Goal: Information Seeking & Learning: Understand process/instructions

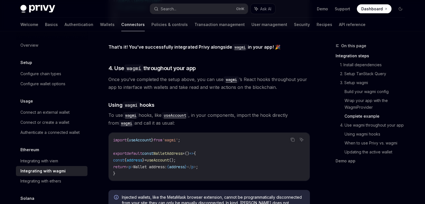
scroll to position [1203, 0]
click at [292, 138] on icon "Copy the contents from the code block" at bounding box center [293, 139] width 3 height 3
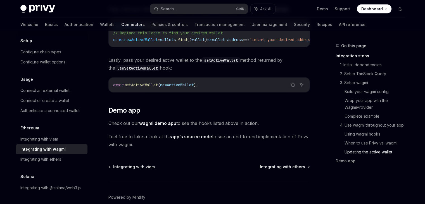
scroll to position [29, 0]
click at [58, 146] on div "Integrating with wagmi" at bounding box center [42, 149] width 45 height 7
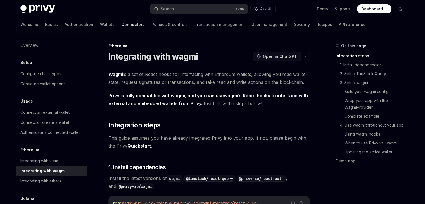
click at [295, 60] on button "OpenAI Open in ChatGPT" at bounding box center [277, 57] width 48 height 10
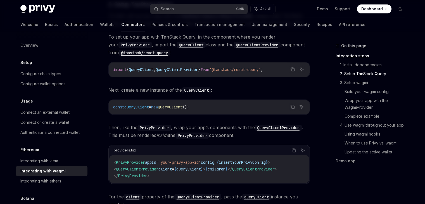
scroll to position [225, 0]
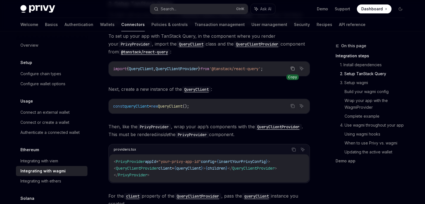
click at [294, 71] on button "Copy the contents from the code block" at bounding box center [292, 68] width 7 height 7
click at [291, 67] on icon "Copy the contents from the code block" at bounding box center [293, 68] width 4 height 4
click at [294, 108] on button "Copy the contents from the code block" at bounding box center [292, 105] width 7 height 7
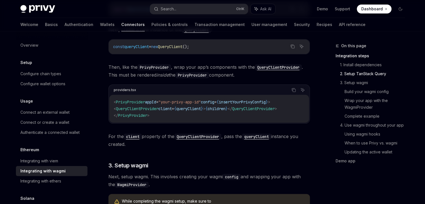
scroll to position [286, 0]
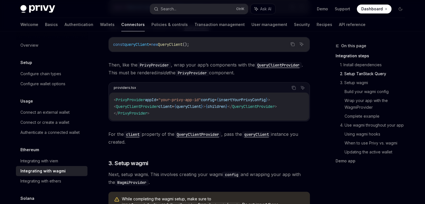
drag, startPoint x: 118, startPoint y: 106, endPoint x: 295, endPoint y: 106, distance: 177.1
click at [295, 106] on code "< PrivyProvider appId = "your-privy-app-id" config = { insertYourPrivyConfig } …" at bounding box center [209, 107] width 191 height 20
copy span "< QueryClientProvider client = { queryClient } > { children } </ QueryClientPro…"
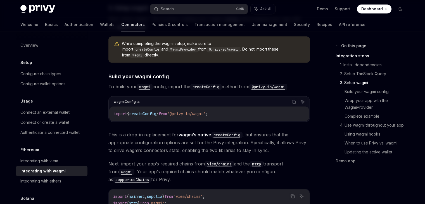
scroll to position [442, 0]
click at [293, 100] on icon "Copy the contents from the code block" at bounding box center [294, 102] width 4 height 4
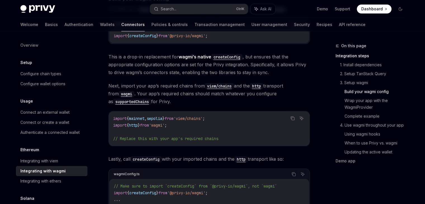
scroll to position [520, 0]
click at [293, 116] on icon "Copy the contents from the code block" at bounding box center [293, 118] width 4 height 4
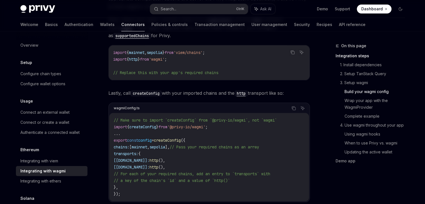
scroll to position [586, 0]
click at [292, 106] on icon "Copy the contents from the code block" at bounding box center [294, 108] width 4 height 4
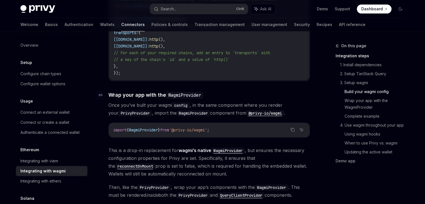
scroll to position [708, 0]
click at [293, 127] on icon "Copy the contents from the code block" at bounding box center [293, 129] width 4 height 4
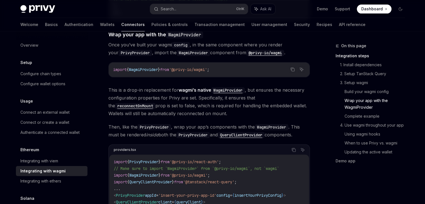
scroll to position [708, 0]
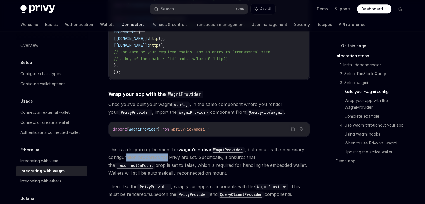
drag, startPoint x: 161, startPoint y: 148, endPoint x: 167, endPoint y: 148, distance: 5.3
click at [167, 148] on span "This is a drop-in replacement for wagmi’s native WagmiProvider , but ensures th…" at bounding box center [210, 161] width 202 height 31
click at [166, 148] on span "This is a drop-in replacement for wagmi’s native WagmiProvider , but ensures th…" at bounding box center [210, 161] width 202 height 31
drag, startPoint x: 113, startPoint y: 143, endPoint x: 145, endPoint y: 140, distance: 31.8
click at [145, 146] on span "This is a drop-in replacement for wagmi’s native WagmiProvider , but ensures th…" at bounding box center [210, 161] width 202 height 31
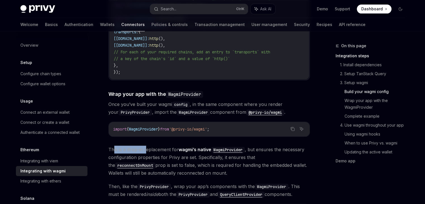
click at [145, 146] on span "This is a drop-in replacement for wagmi’s native WagmiProvider , but ensures th…" at bounding box center [210, 161] width 202 height 31
click at [148, 146] on span "This is a drop-in replacement for wagmi’s native WagmiProvider , but ensures th…" at bounding box center [210, 161] width 202 height 31
click at [150, 151] on span "This is a drop-in replacement for wagmi’s native WagmiProvider , but ensures th…" at bounding box center [210, 161] width 202 height 31
click at [151, 151] on span "This is a drop-in replacement for wagmi’s native WagmiProvider , but ensures th…" at bounding box center [210, 161] width 202 height 31
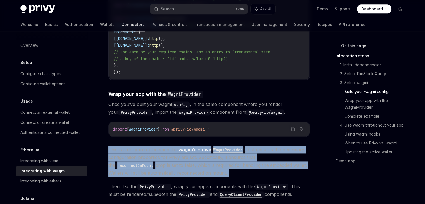
click at [151, 151] on span "This is a drop-in replacement for wagmi’s native WagmiProvider , but ensures th…" at bounding box center [210, 161] width 202 height 31
click at [180, 156] on span "This is a drop-in replacement for wagmi’s native WagmiProvider , but ensures th…" at bounding box center [210, 161] width 202 height 31
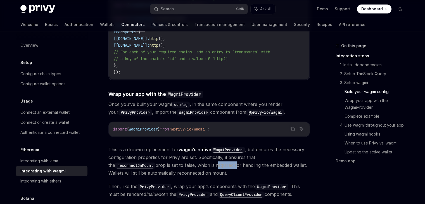
click at [180, 156] on span "This is a drop-in replacement for wagmi’s native WagmiProvider , but ensures th…" at bounding box center [210, 161] width 202 height 31
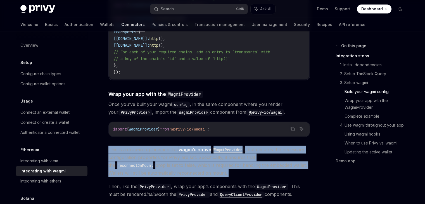
click at [180, 156] on span "This is a drop-in replacement for wagmi’s native WagmiProvider , but ensures th…" at bounding box center [210, 161] width 202 height 31
click at [181, 157] on span "This is a drop-in replacement for wagmi’s native WagmiProvider , but ensures th…" at bounding box center [210, 161] width 202 height 31
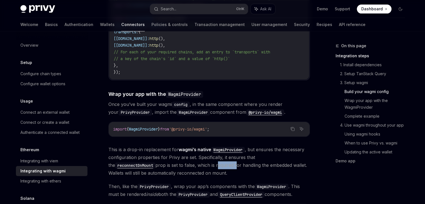
click at [181, 157] on span "This is a drop-in replacement for wagmi’s native WagmiProvider , but ensures th…" at bounding box center [210, 161] width 202 height 31
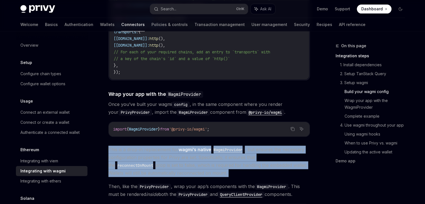
click at [181, 157] on span "This is a drop-in replacement for wagmi’s native WagmiProvider , but ensures th…" at bounding box center [210, 161] width 202 height 31
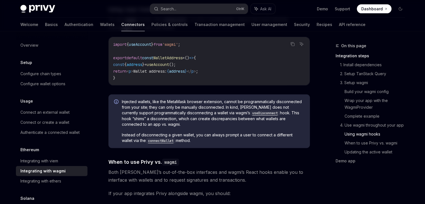
scroll to position [1274, 0]
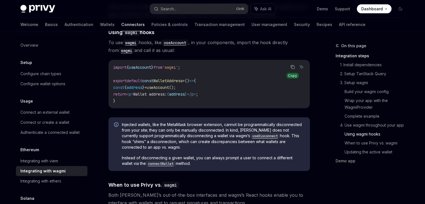
click at [291, 65] on icon "Copy the contents from the code block" at bounding box center [293, 67] width 4 height 4
